Goal: Task Accomplishment & Management: Complete application form

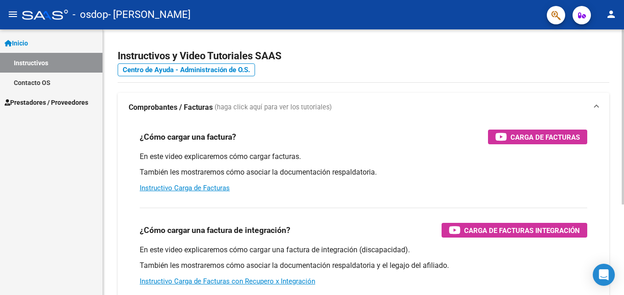
scroll to position [5, 0]
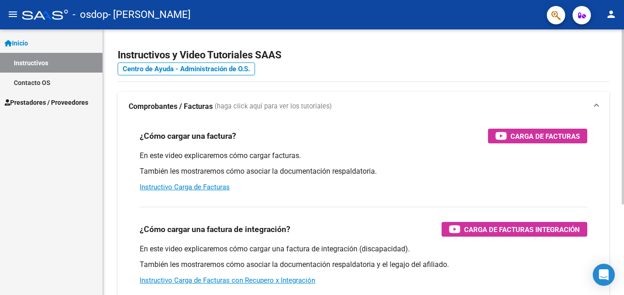
click at [624, 58] on html "menu - osdop - BONO FABIANA ROMINA person Inicio Instructivos Contacto OS Prest…" at bounding box center [312, 147] width 624 height 295
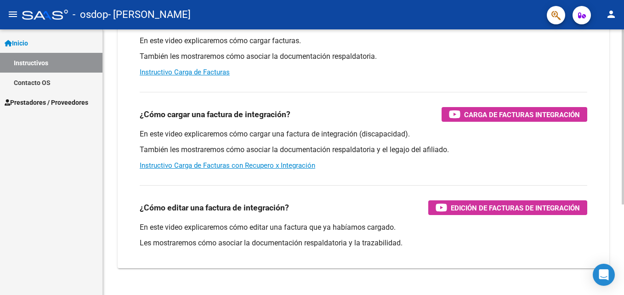
scroll to position [124, 0]
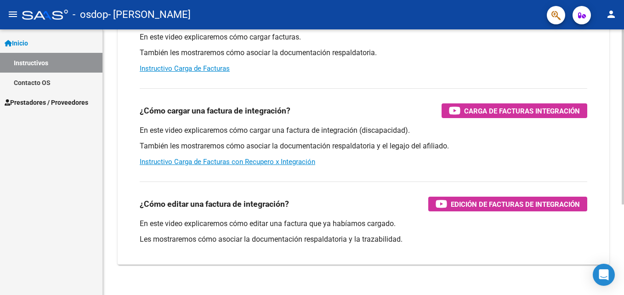
click at [624, 161] on html "menu - osdop - BONO FABIANA ROMINA person Inicio Instructivos Contacto OS Prest…" at bounding box center [312, 147] width 624 height 295
click at [510, 109] on span "Carga de Facturas Integración" at bounding box center [522, 110] width 116 height 11
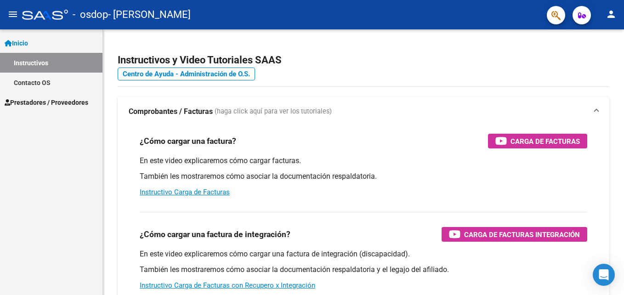
click at [74, 103] on span "Prestadores / Proveedores" at bounding box center [47, 102] width 84 height 10
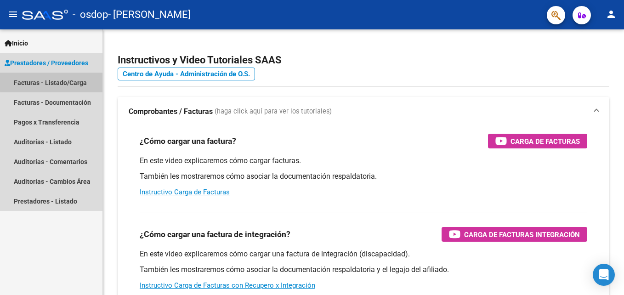
click at [62, 81] on link "Facturas - Listado/Carga" at bounding box center [51, 83] width 102 height 20
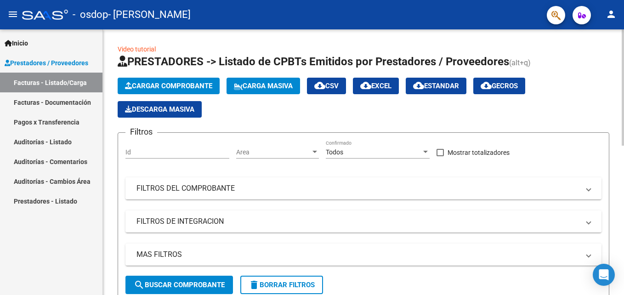
click at [171, 84] on span "Cargar Comprobante" at bounding box center [168, 86] width 87 height 8
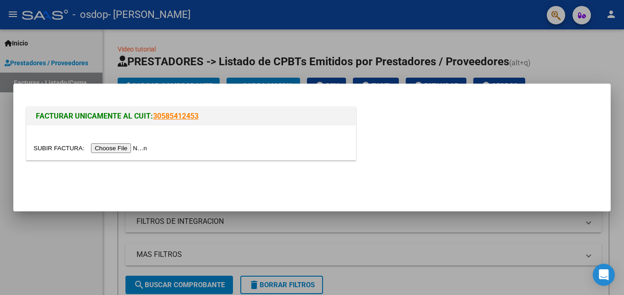
click at [127, 148] on input "file" at bounding box center [92, 148] width 116 height 10
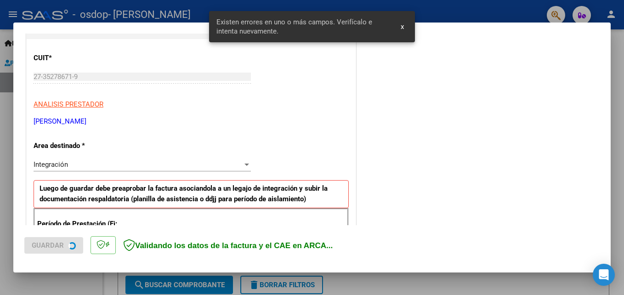
scroll to position [207, 0]
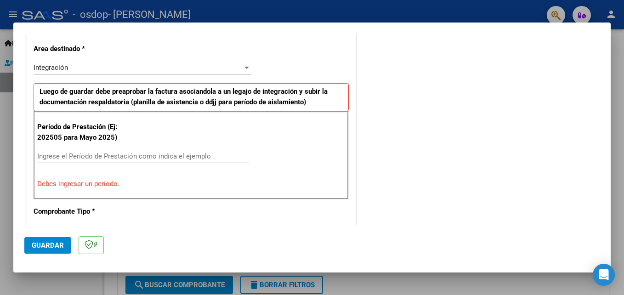
click at [105, 154] on input "Ingrese el Período de Prestación como indica el ejemplo" at bounding box center [143, 156] width 212 height 8
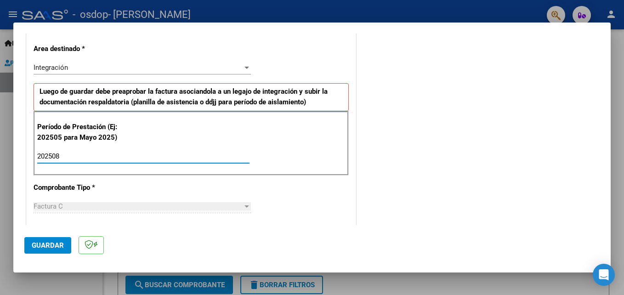
type input "202508"
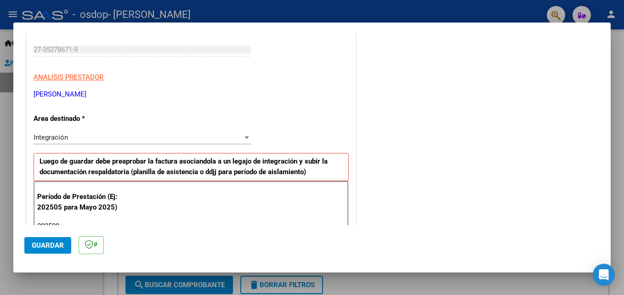
scroll to position [142, 0]
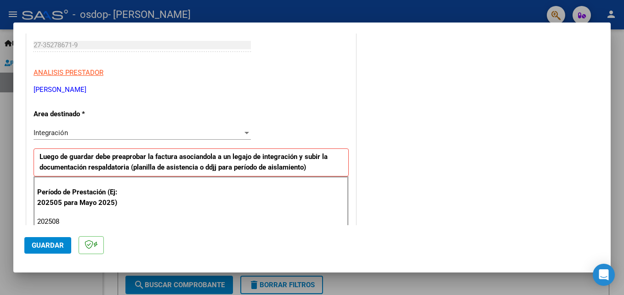
click at [164, 134] on div "Integración" at bounding box center [138, 133] width 209 height 8
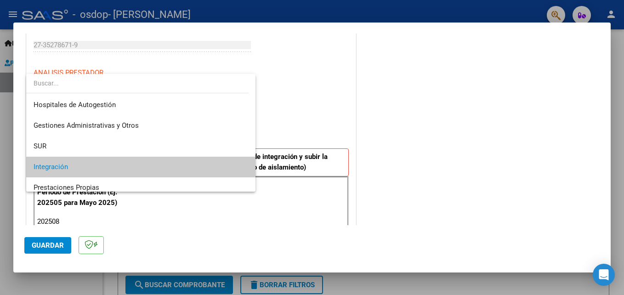
scroll to position [34, 0]
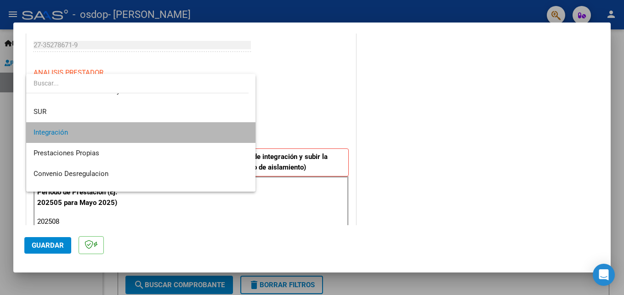
click at [164, 134] on span "Integración" at bounding box center [141, 132] width 215 height 21
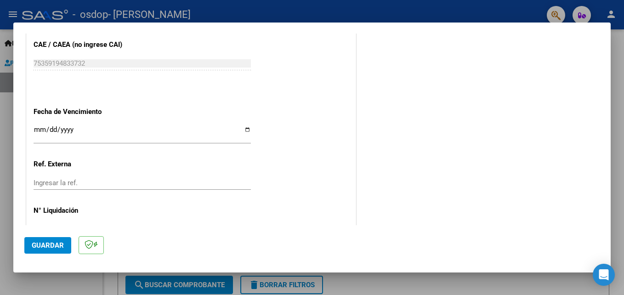
scroll to position [617, 0]
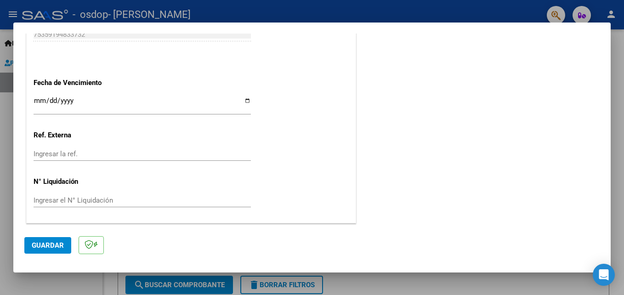
click at [45, 242] on span "Guardar" at bounding box center [48, 245] width 32 height 8
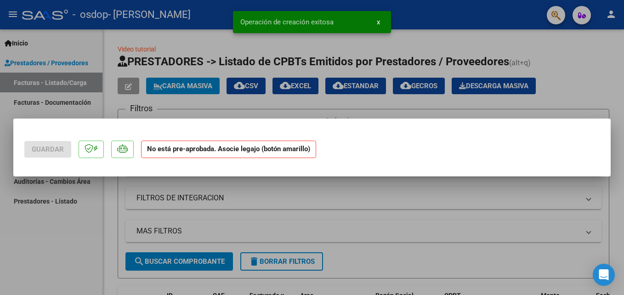
scroll to position [0, 0]
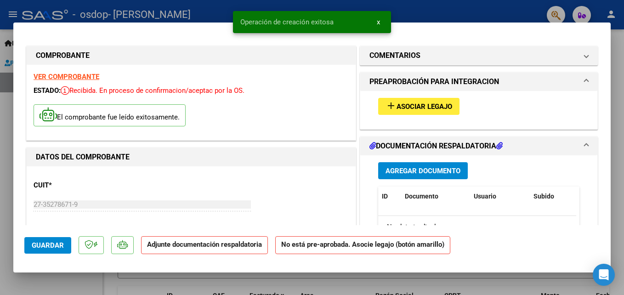
click at [404, 105] on span "Asociar Legajo" at bounding box center [425, 106] width 56 height 8
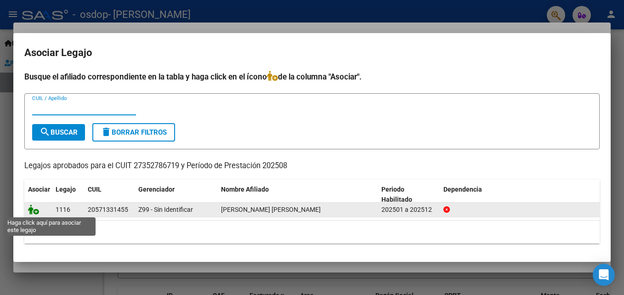
click at [34, 209] on icon at bounding box center [33, 209] width 11 height 10
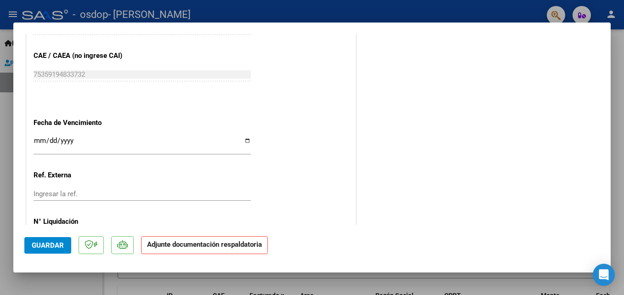
scroll to position [631, 0]
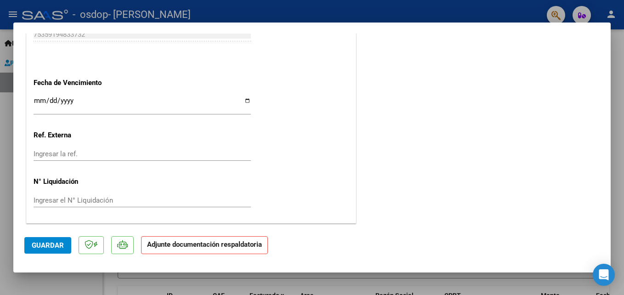
click at [43, 244] on span "Guardar" at bounding box center [48, 245] width 32 height 8
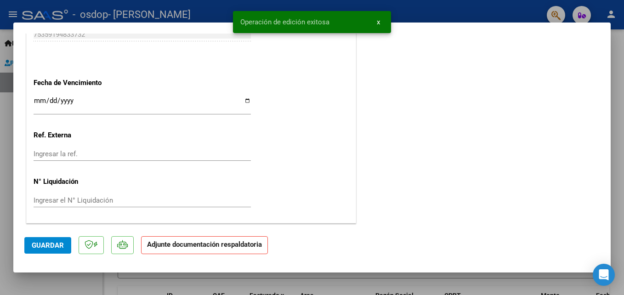
click at [188, 248] on strong "Adjunte documentación respaldatoria" at bounding box center [204, 244] width 115 height 8
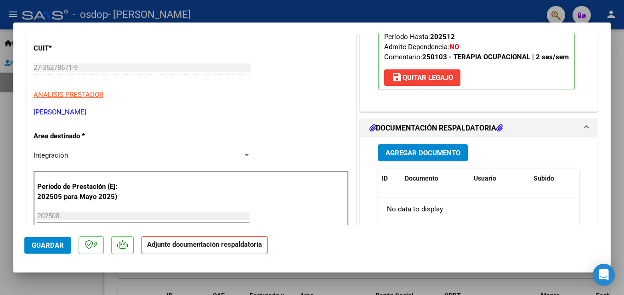
scroll to position [129, 0]
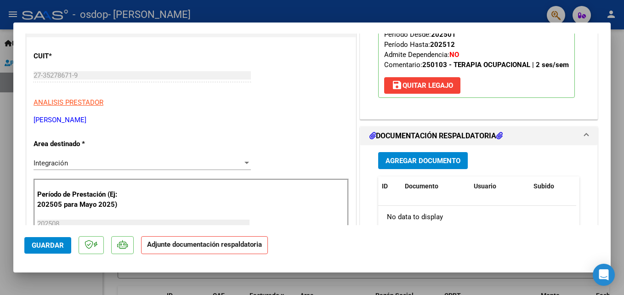
click at [405, 163] on span "Agregar Documento" at bounding box center [423, 161] width 75 height 8
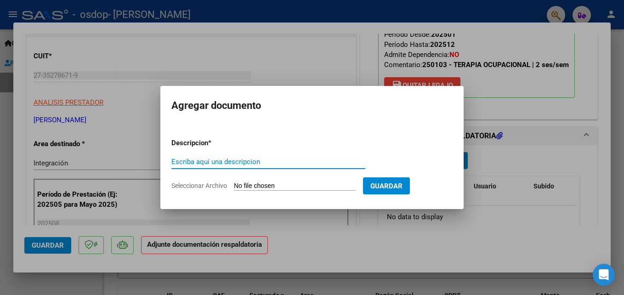
click at [278, 162] on input "Escriba aquí una descripcion" at bounding box center [268, 162] width 194 height 8
type input "planilla de asistencia"
click at [221, 184] on span "Seleccionar Archivo" at bounding box center [199, 185] width 56 height 7
click at [234, 184] on input "Seleccionar Archivo" at bounding box center [295, 186] width 122 height 9
type input "C:\fakepath\[PERSON_NAME] 2025.pdf"
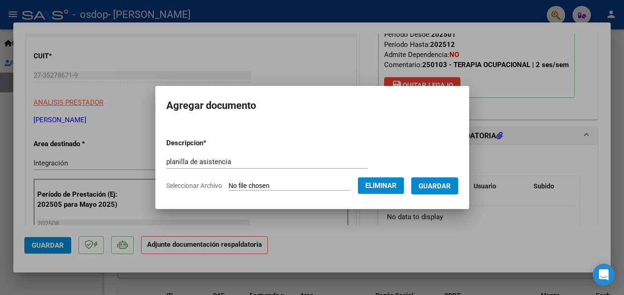
click at [440, 187] on span "Guardar" at bounding box center [435, 186] width 32 height 8
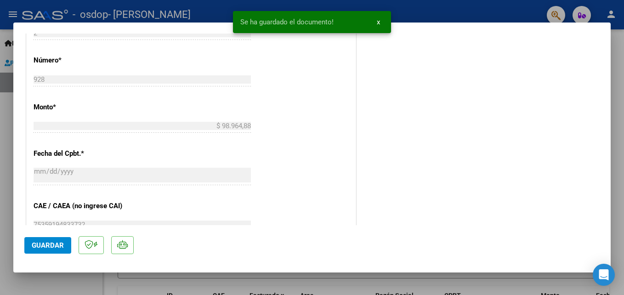
scroll to position [631, 0]
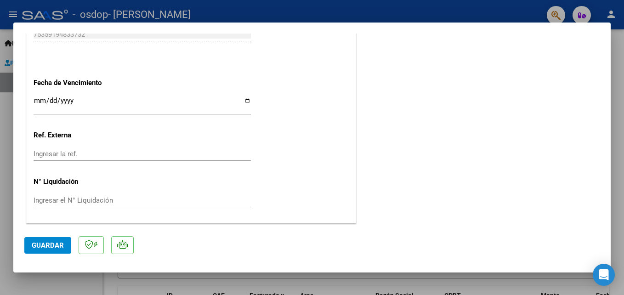
click at [49, 244] on span "Guardar" at bounding box center [48, 245] width 32 height 8
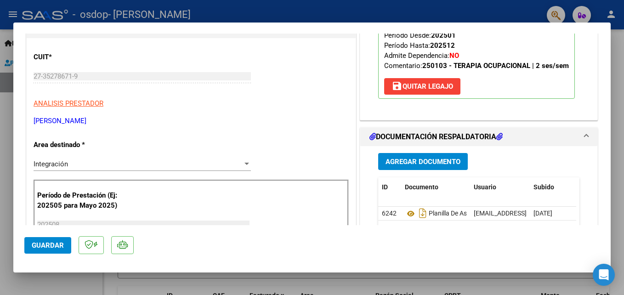
scroll to position [0, 0]
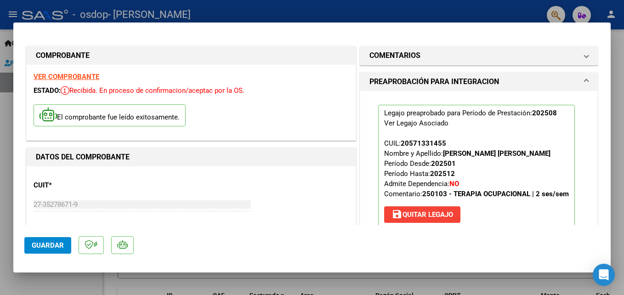
click at [14, 7] on div at bounding box center [312, 147] width 624 height 295
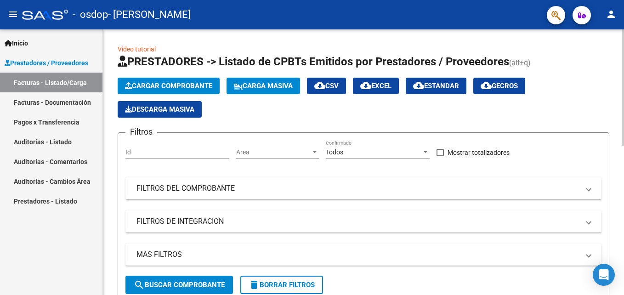
click at [179, 86] on span "Cargar Comprobante" at bounding box center [168, 86] width 87 height 8
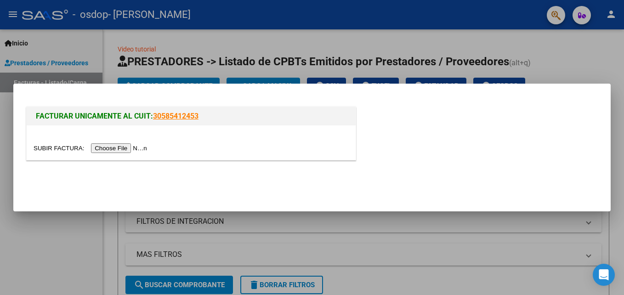
click at [121, 146] on input "file" at bounding box center [92, 148] width 116 height 10
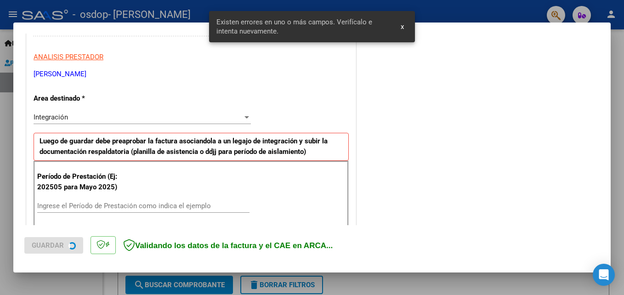
scroll to position [207, 0]
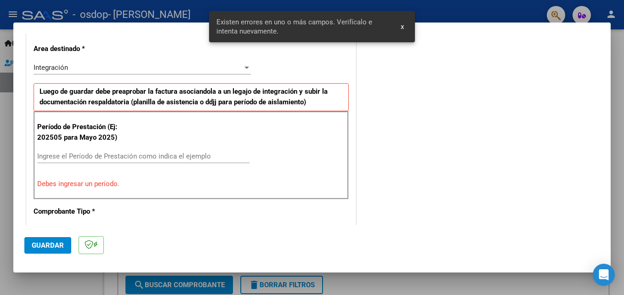
click at [146, 154] on input "Ingrese el Período de Prestación como indica el ejemplo" at bounding box center [143, 156] width 212 height 8
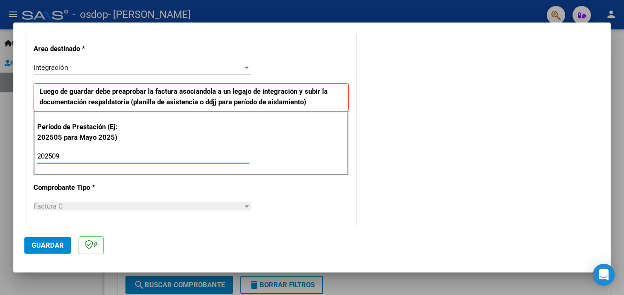
type input "202509"
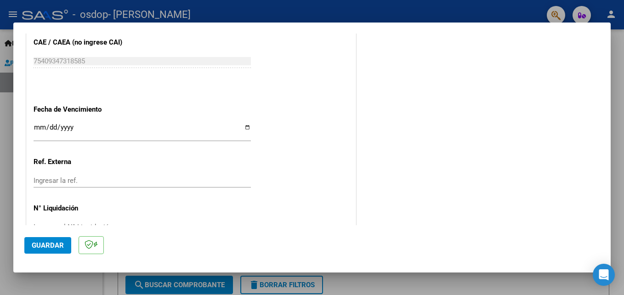
scroll to position [617, 0]
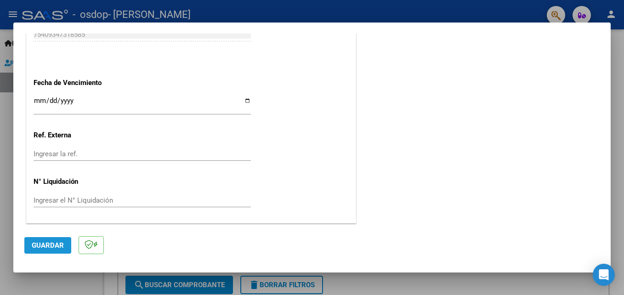
click at [56, 252] on button "Guardar" at bounding box center [47, 245] width 47 height 17
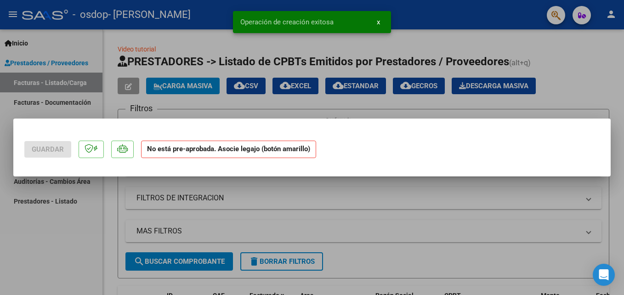
scroll to position [0, 0]
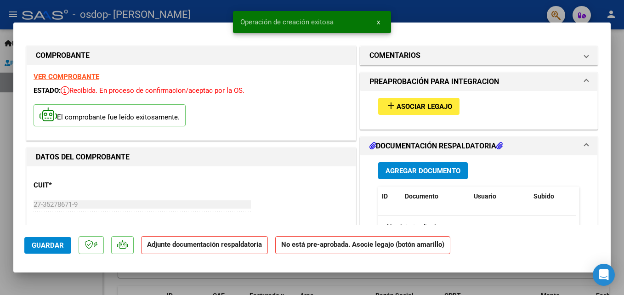
click at [419, 110] on span "Asociar Legajo" at bounding box center [425, 106] width 56 height 8
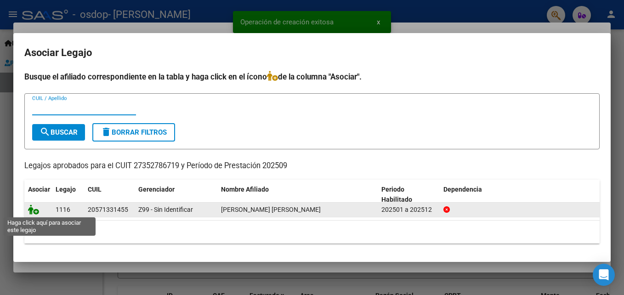
click at [36, 210] on icon at bounding box center [33, 209] width 11 height 10
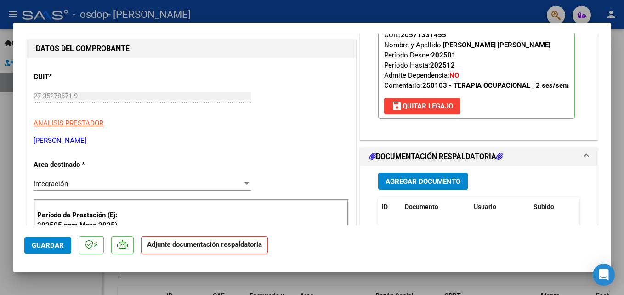
scroll to position [113, 0]
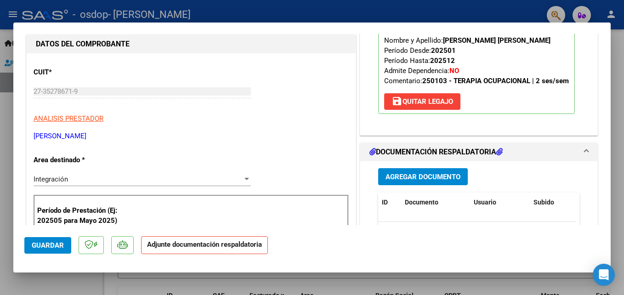
click at [430, 175] on span "Agregar Documento" at bounding box center [423, 177] width 75 height 8
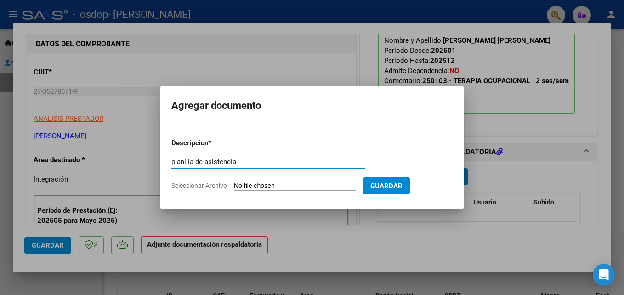
type input "planilla de asistencia"
click at [267, 184] on input "Seleccionar Archivo" at bounding box center [295, 186] width 122 height 9
type input "C:\fakepath\[PERSON_NAME] septiembre 2025.pdf"
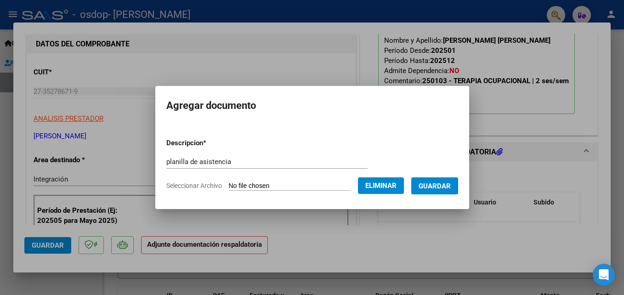
click at [431, 183] on span "Guardar" at bounding box center [435, 186] width 32 height 8
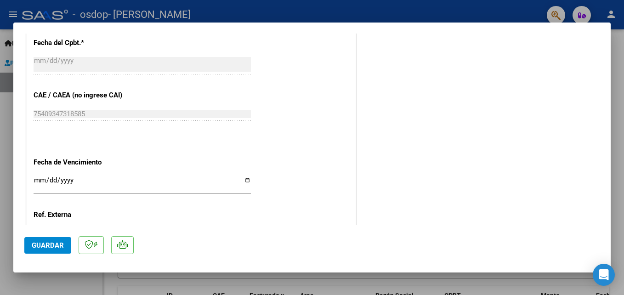
scroll to position [631, 0]
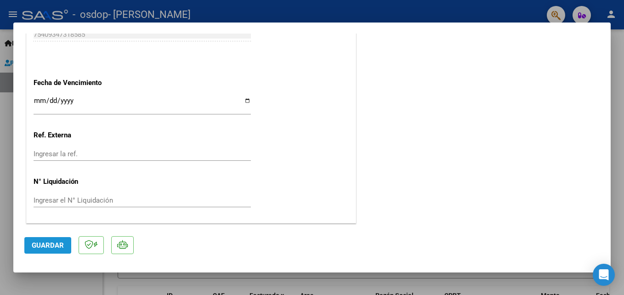
click at [52, 244] on span "Guardar" at bounding box center [48, 245] width 32 height 8
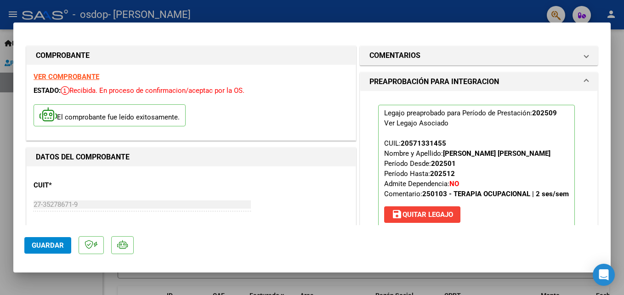
scroll to position [2, 0]
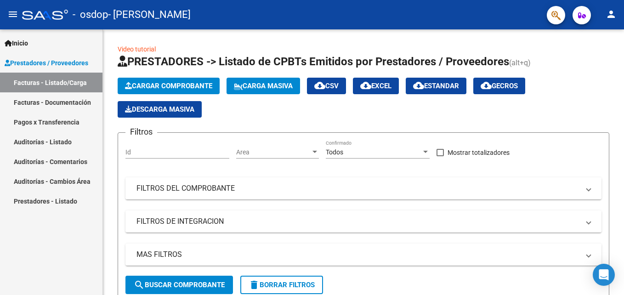
drag, startPoint x: 620, startPoint y: 60, endPoint x: 625, endPoint y: 76, distance: 16.6
click at [624, 76] on html "menu - osdop - [PERSON_NAME] ROMINA person Inicio Instructivos Contacto OS Pres…" at bounding box center [312, 147] width 624 height 295
click at [567, 185] on mat-panel-title "FILTROS DEL COMPROBANTE" at bounding box center [357, 188] width 443 height 10
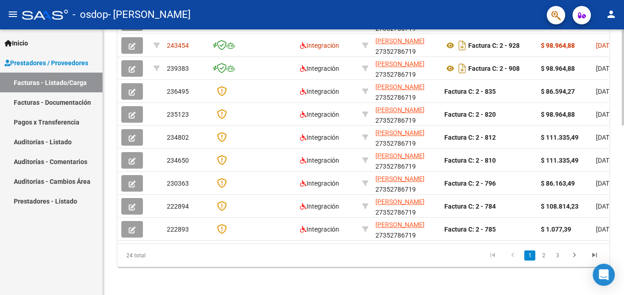
scroll to position [381, 0]
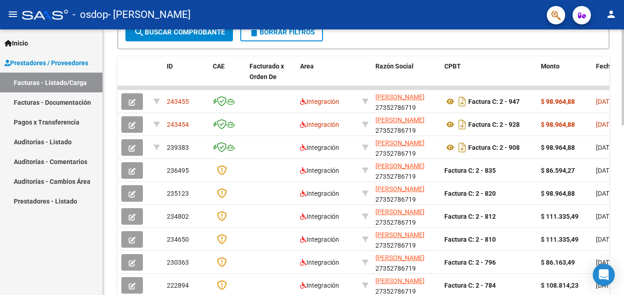
click at [622, 233] on div at bounding box center [623, 218] width 2 height 96
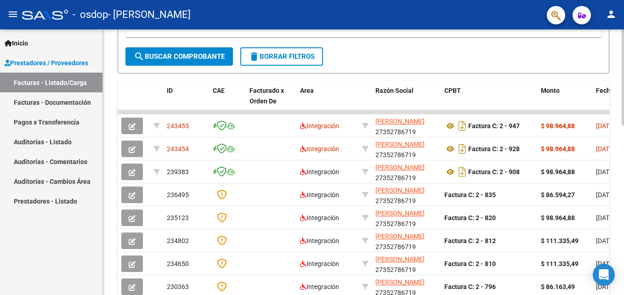
scroll to position [392, 0]
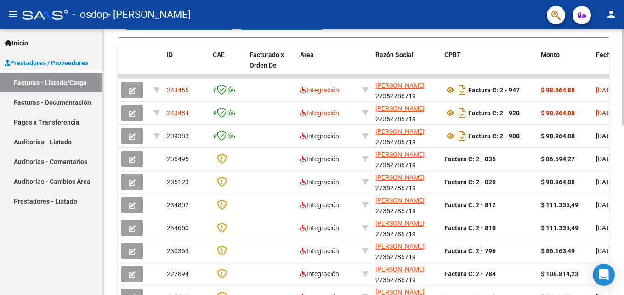
click at [624, 217] on html "menu - osdop - [PERSON_NAME] ROMINA person Inicio Instructivos Contacto OS Pres…" at bounding box center [312, 147] width 624 height 295
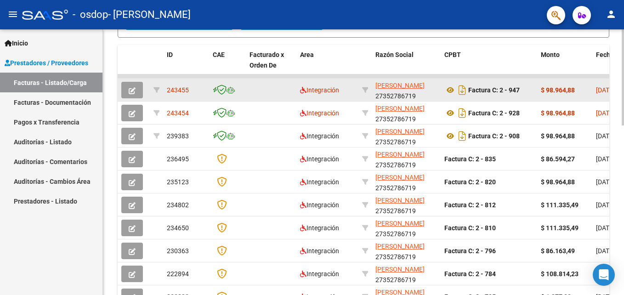
click at [284, 95] on datatable-body-cell at bounding box center [271, 90] width 51 height 23
